Goal: Information Seeking & Learning: Learn about a topic

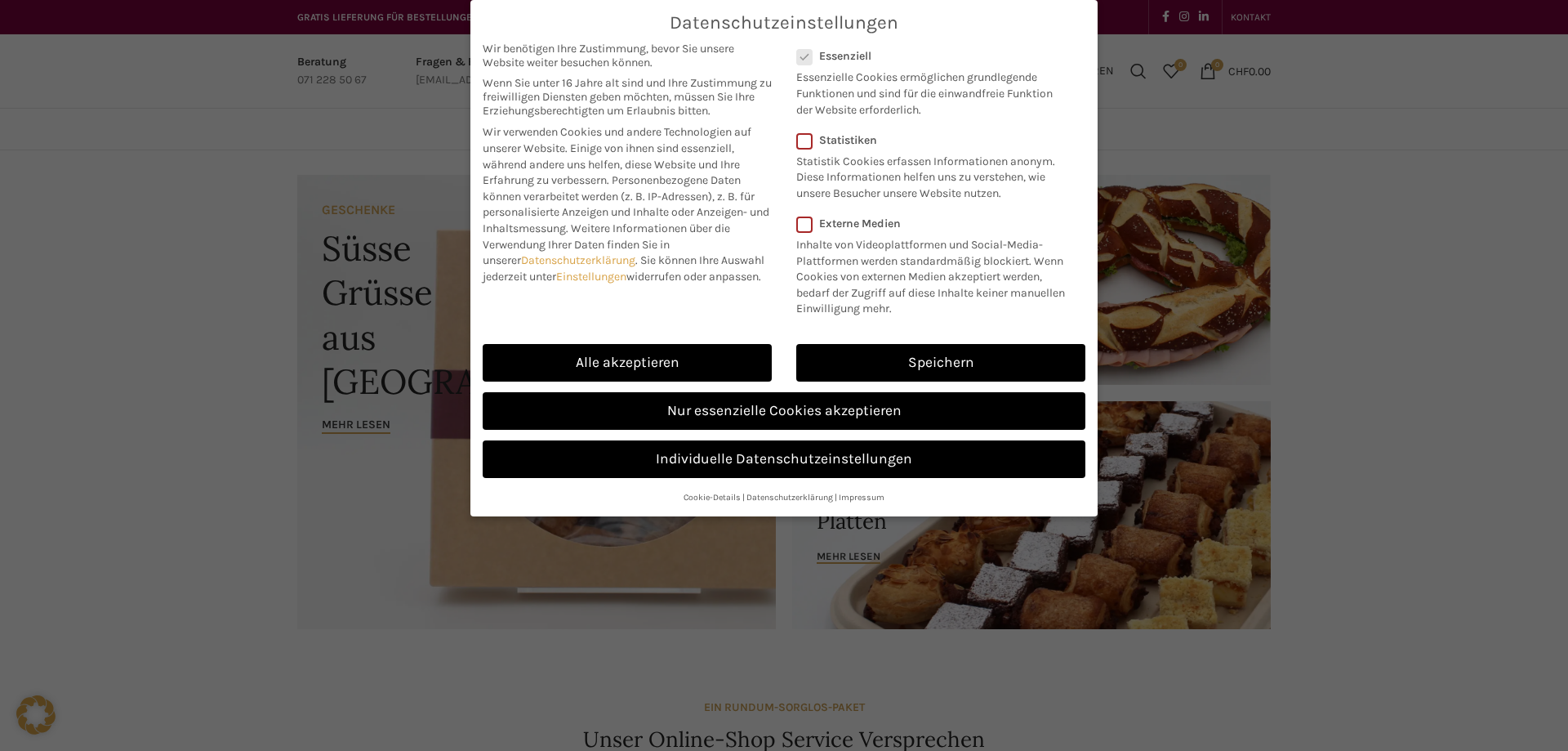
click at [680, 366] on link "Alle akzeptieren" at bounding box center [627, 363] width 289 height 38
checkbox input "true"
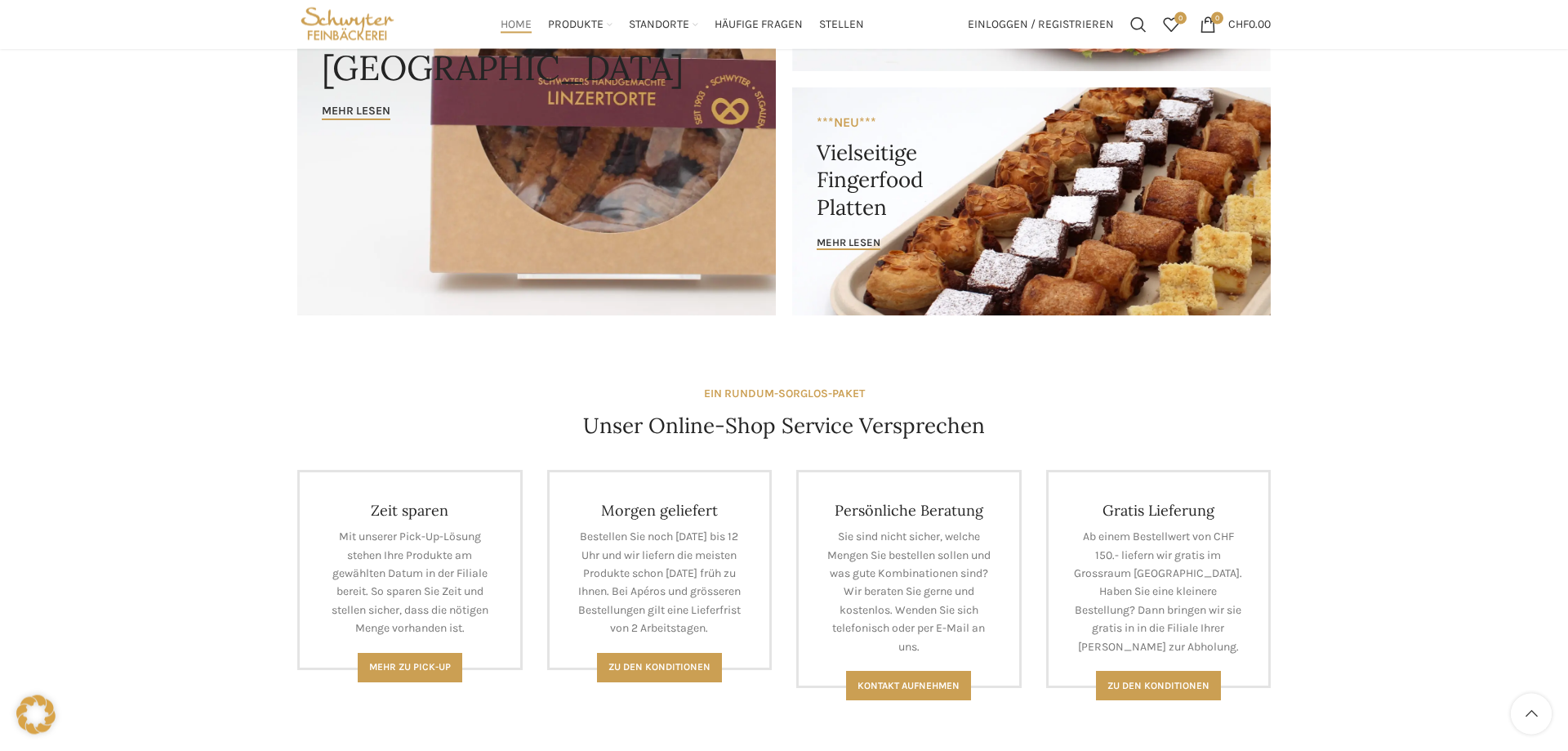
scroll to position [229, 0]
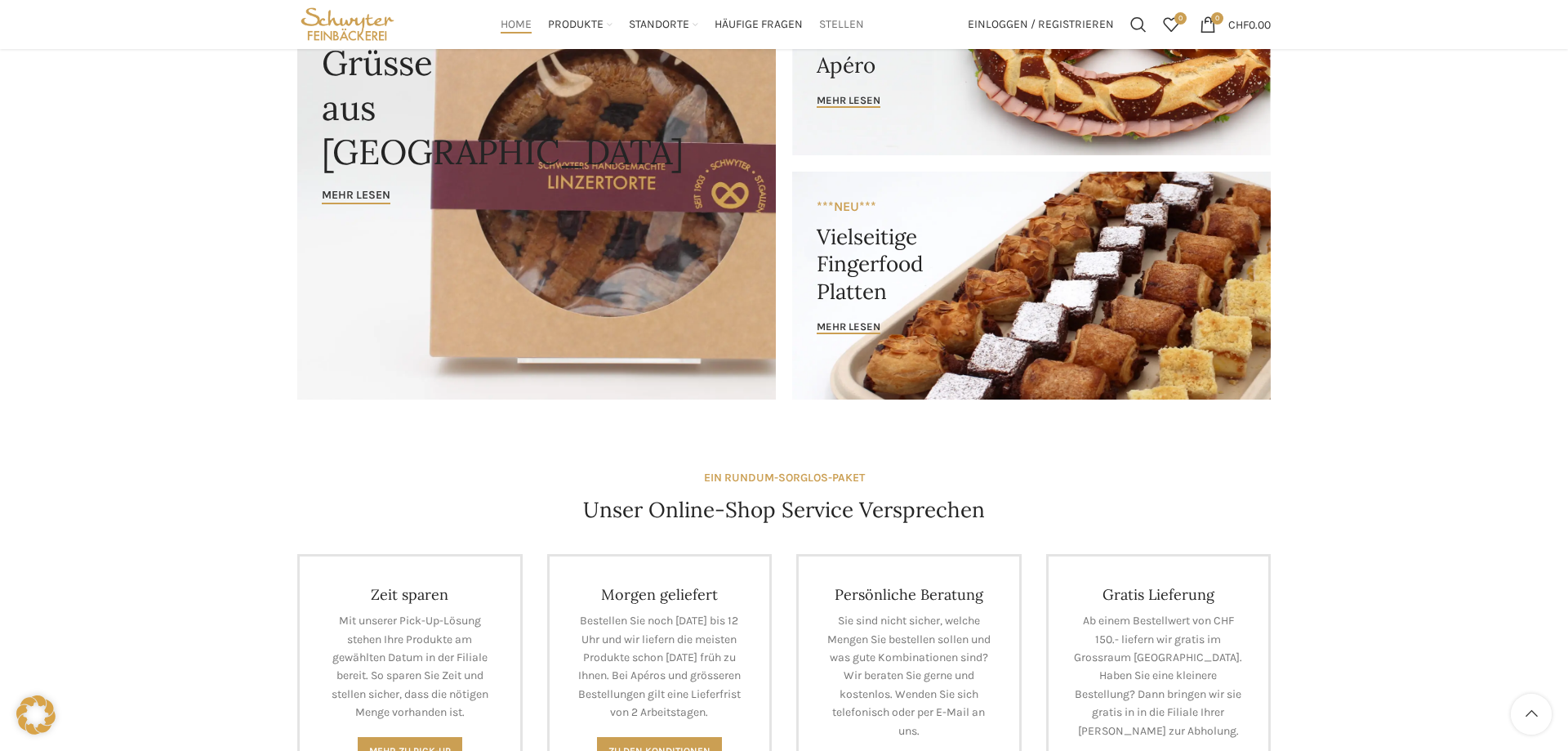
click at [848, 22] on span "Stellen" at bounding box center [841, 25] width 45 height 16
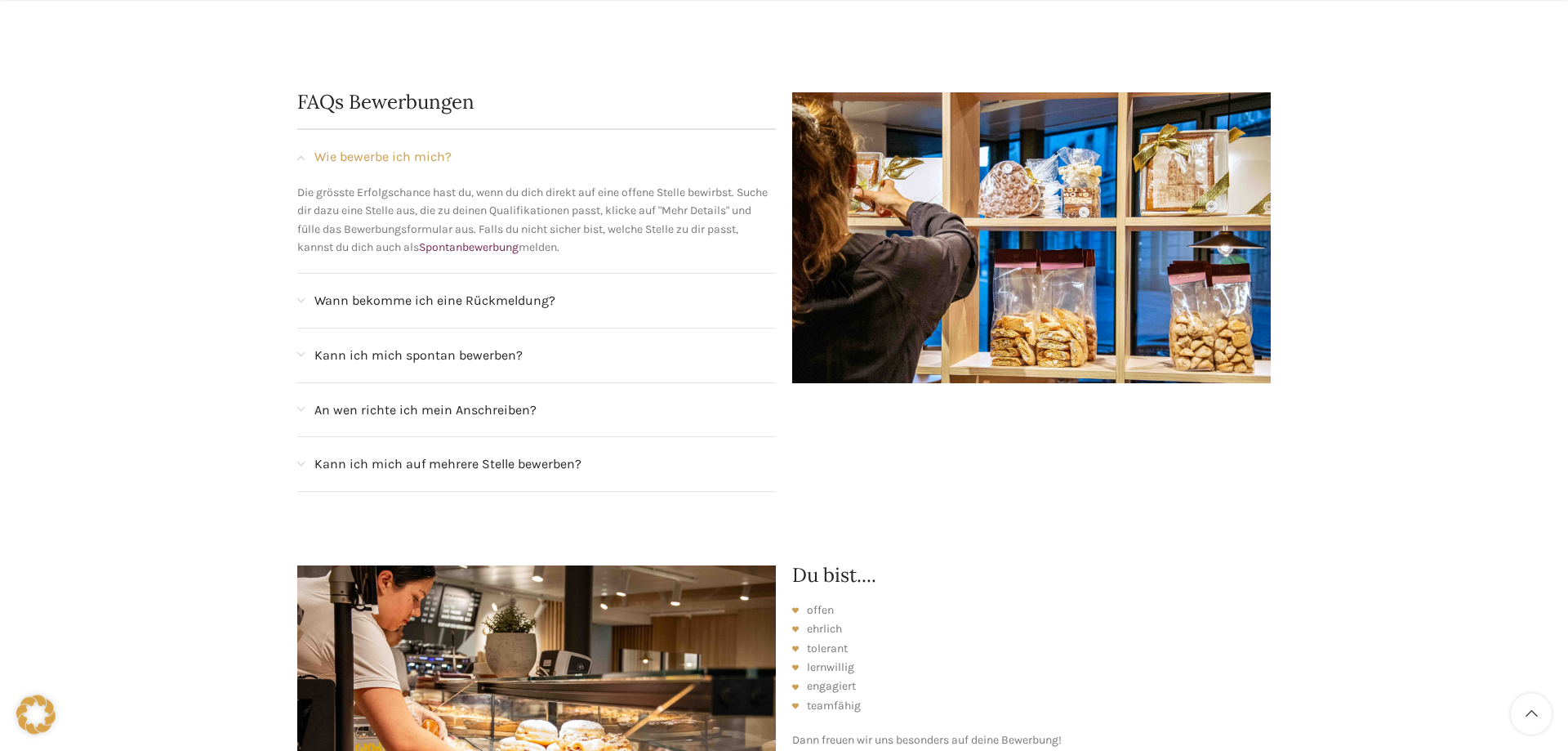
scroll to position [1667, 0]
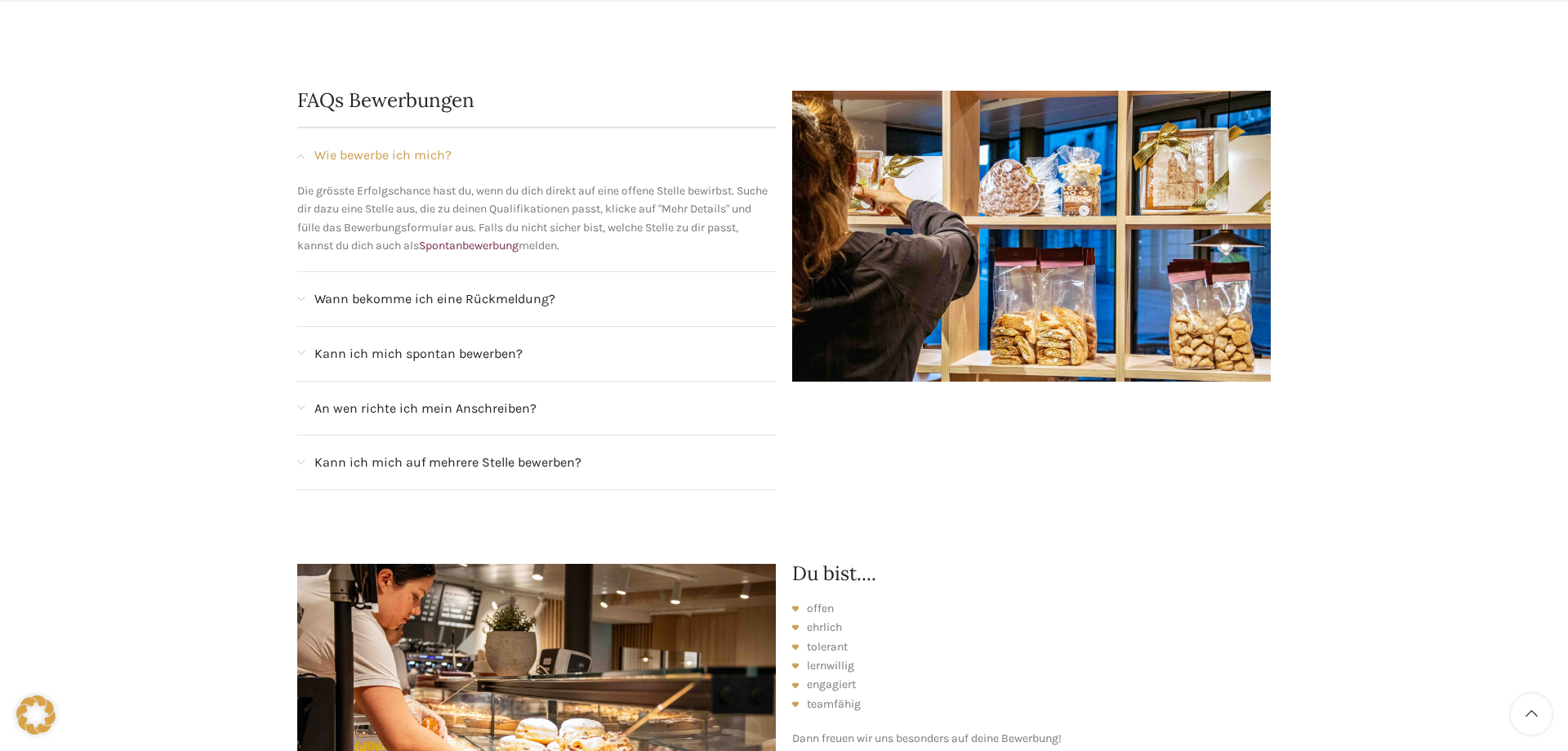
click at [419, 398] on span "An wen richte ich mein Anschreiben?" at bounding box center [426, 408] width 222 height 21
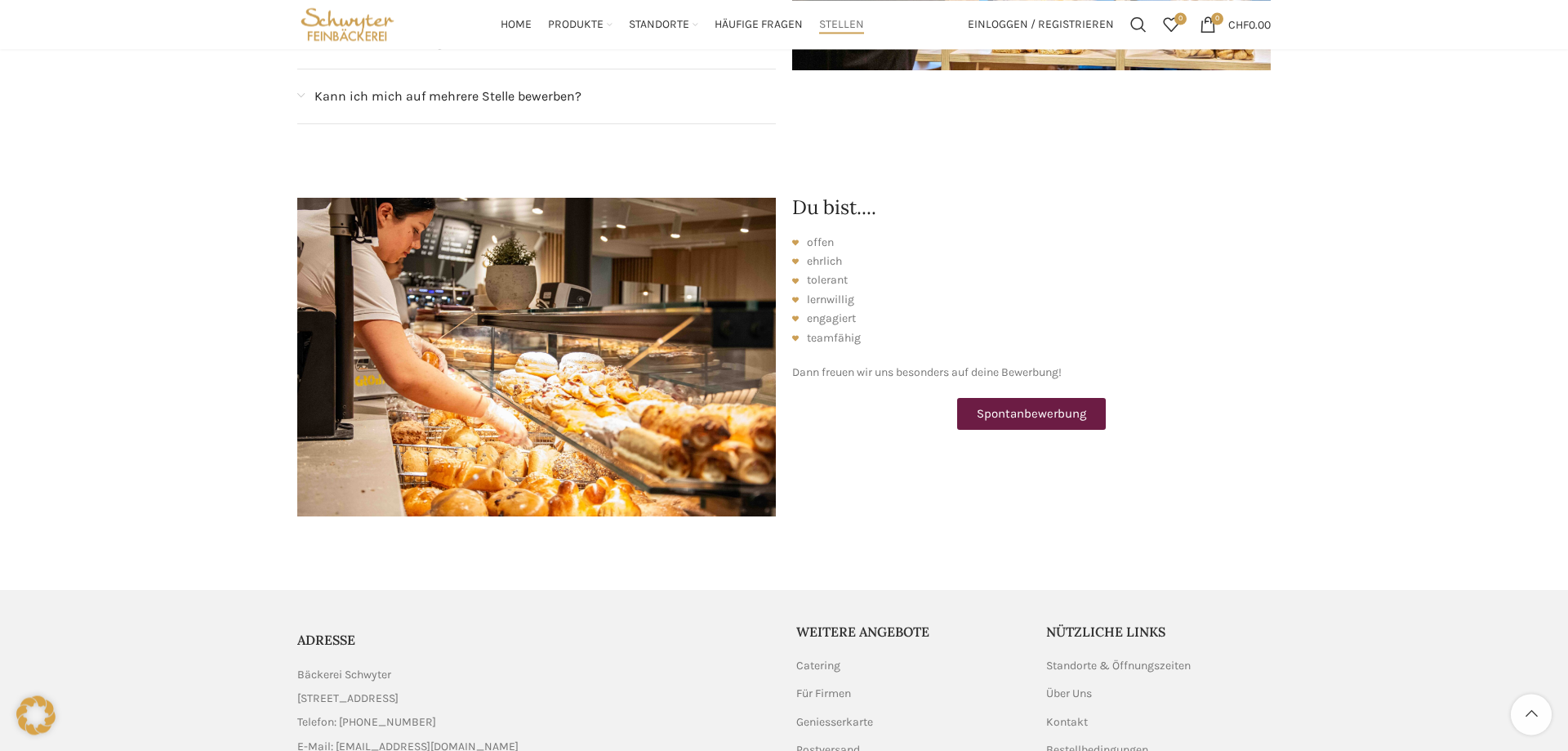
scroll to position [2102, 0]
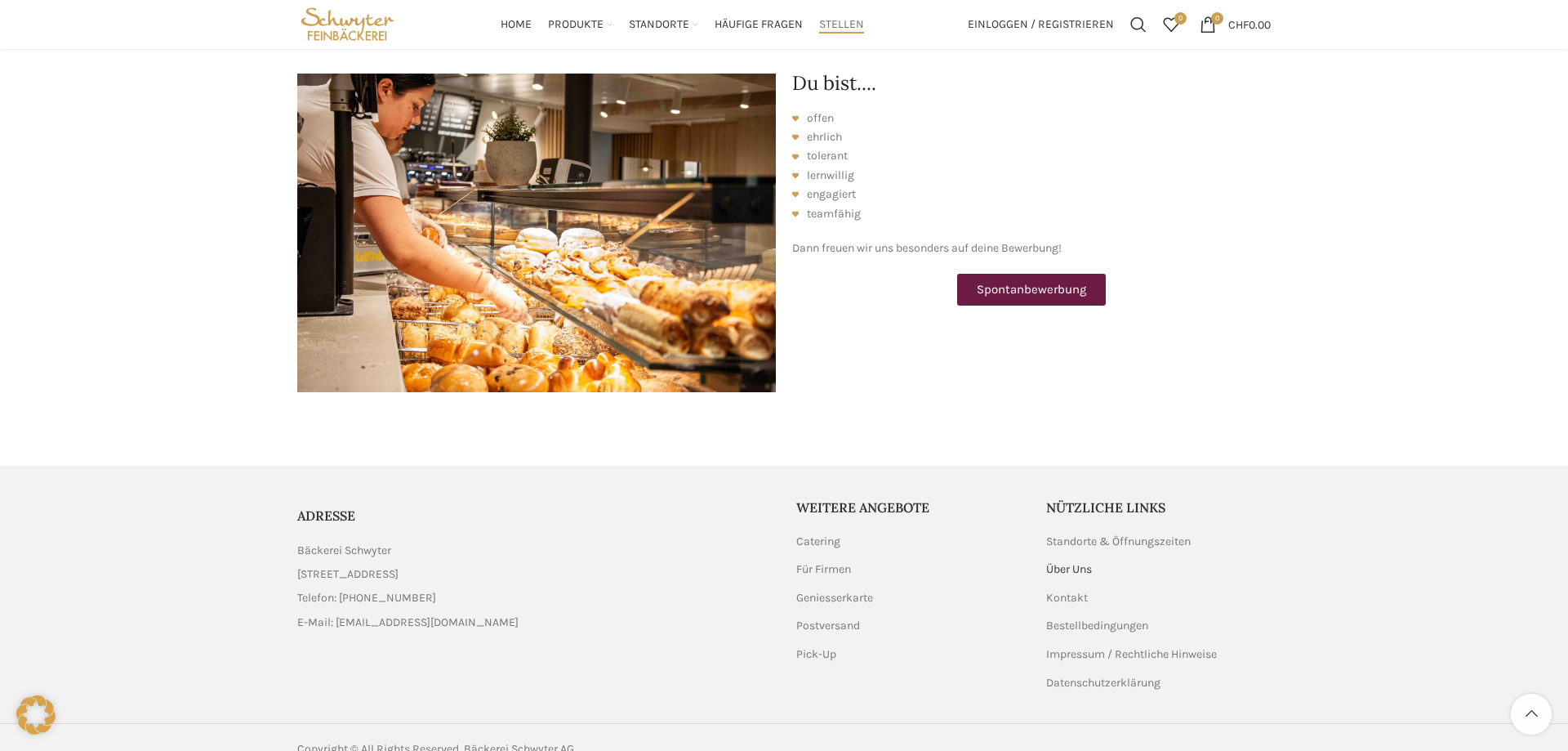
click at [1067, 561] on link "Über Uns" at bounding box center [1070, 569] width 48 height 16
